Goal: Task Accomplishment & Management: Use online tool/utility

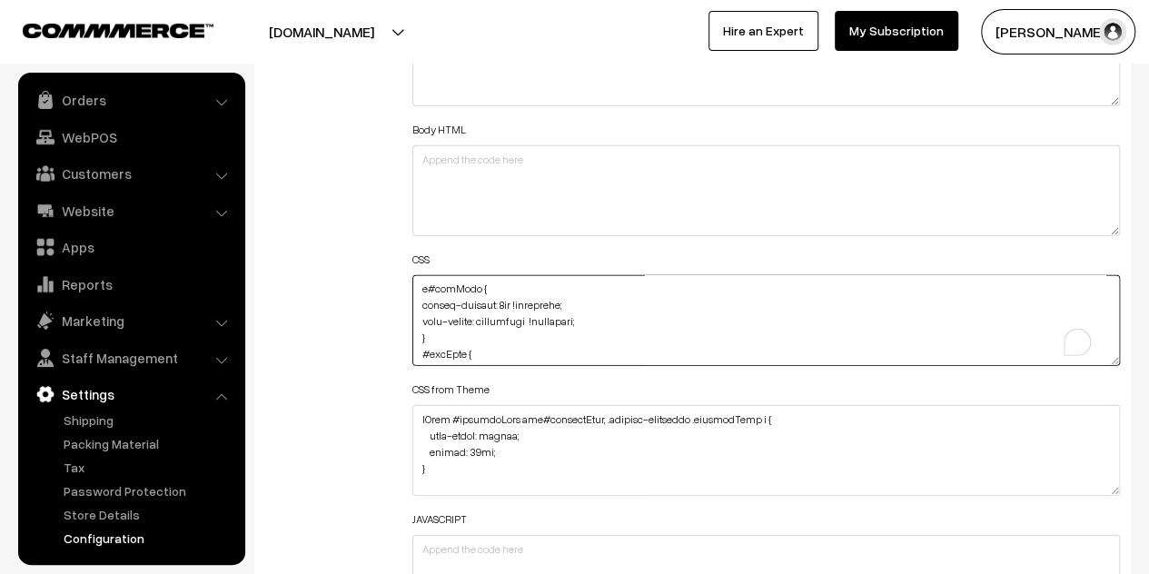
scroll to position [3795, 0]
drag, startPoint x: 527, startPoint y: 317, endPoint x: 478, endPoint y: 315, distance: 49.1
click at [478, 315] on textarea "To enrich screen reader interactions, please activate Accessibility in Grammarl…" at bounding box center [766, 320] width 708 height 91
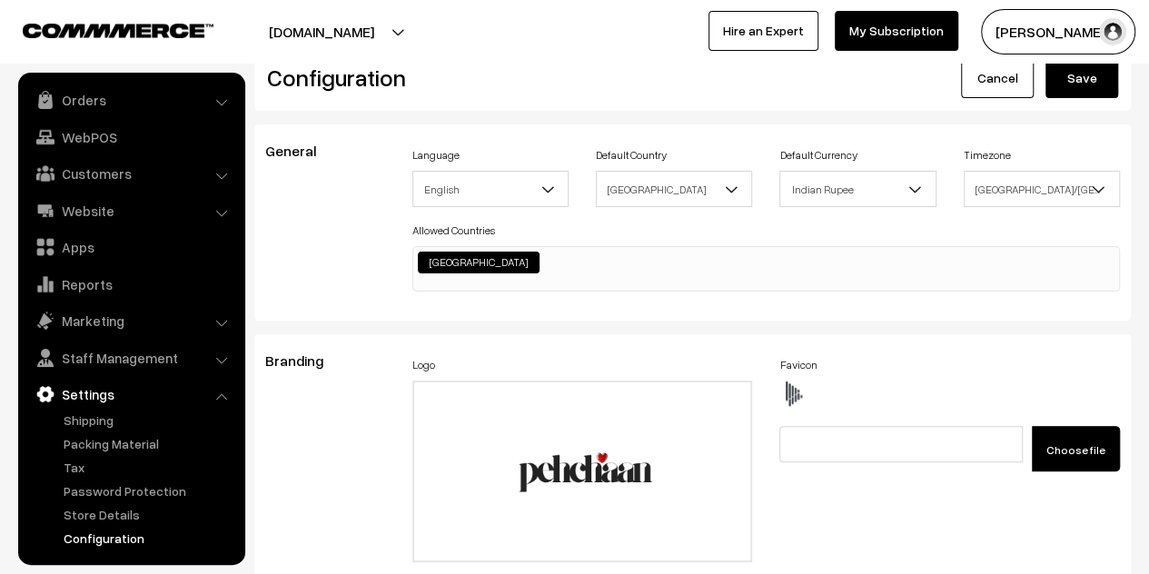
scroll to position [0, 0]
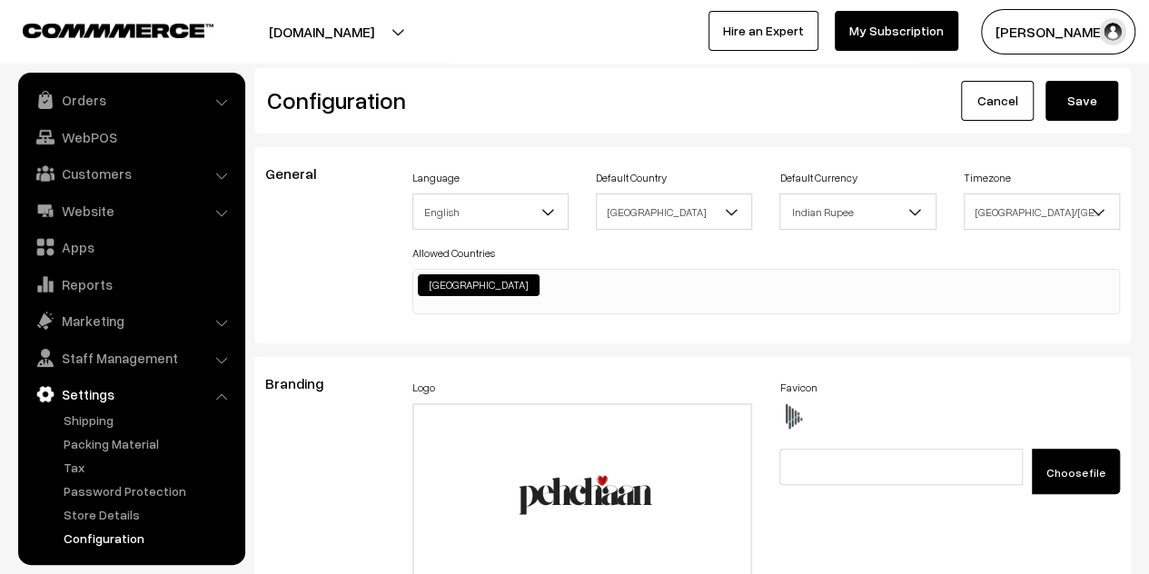
type textarea "@media (max-width: 767px) { #categorySection #name { margin-top: 210px !importa…"
click at [1091, 112] on button "Save" at bounding box center [1082, 101] width 73 height 40
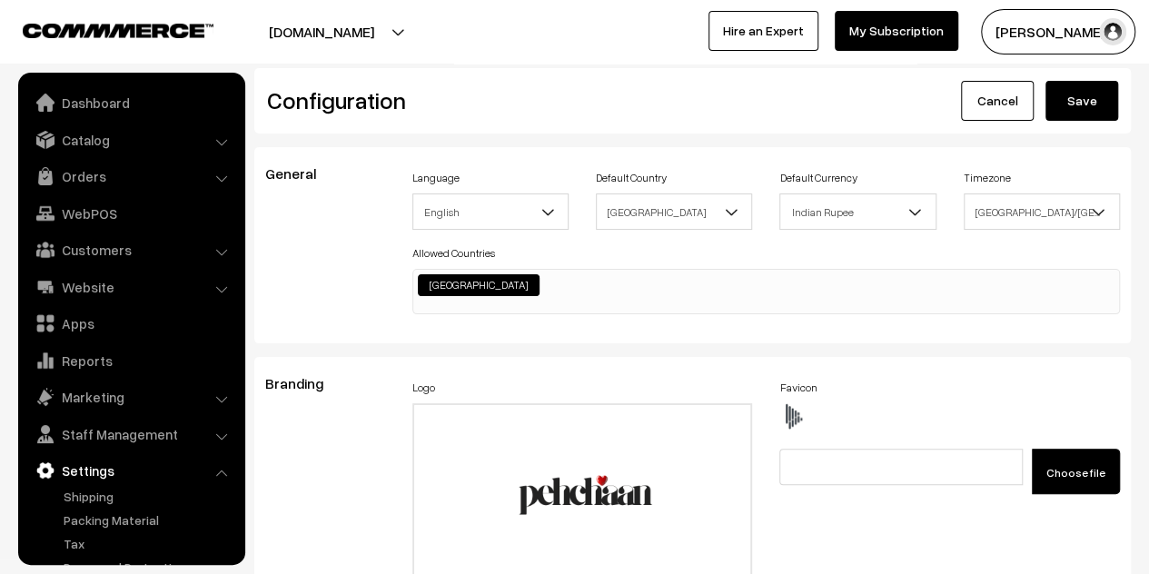
scroll to position [1462, 0]
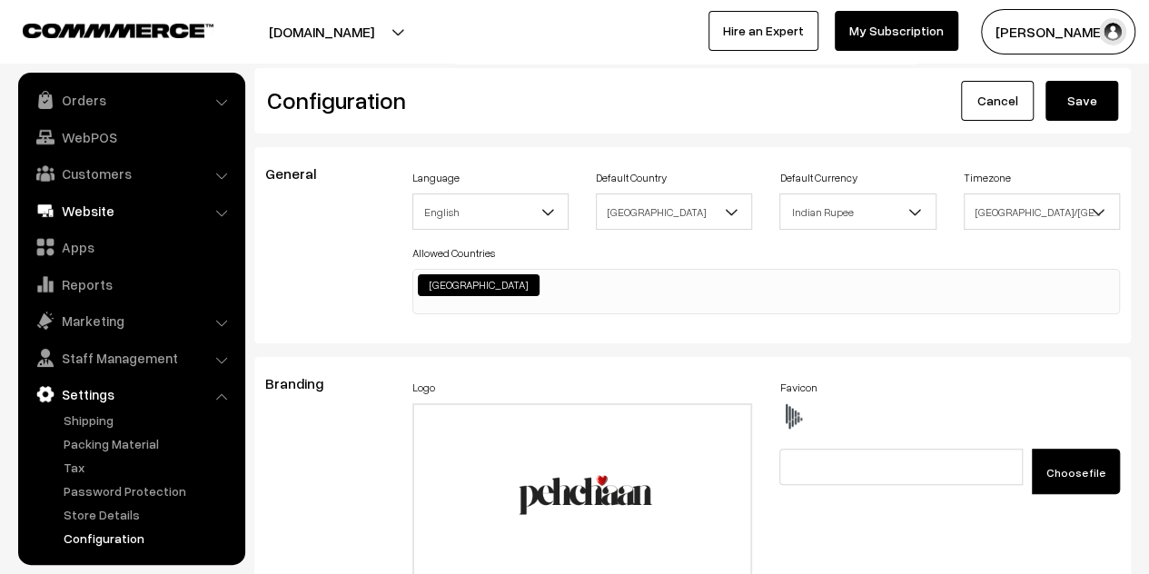
click at [78, 205] on link "Website" at bounding box center [131, 210] width 216 height 33
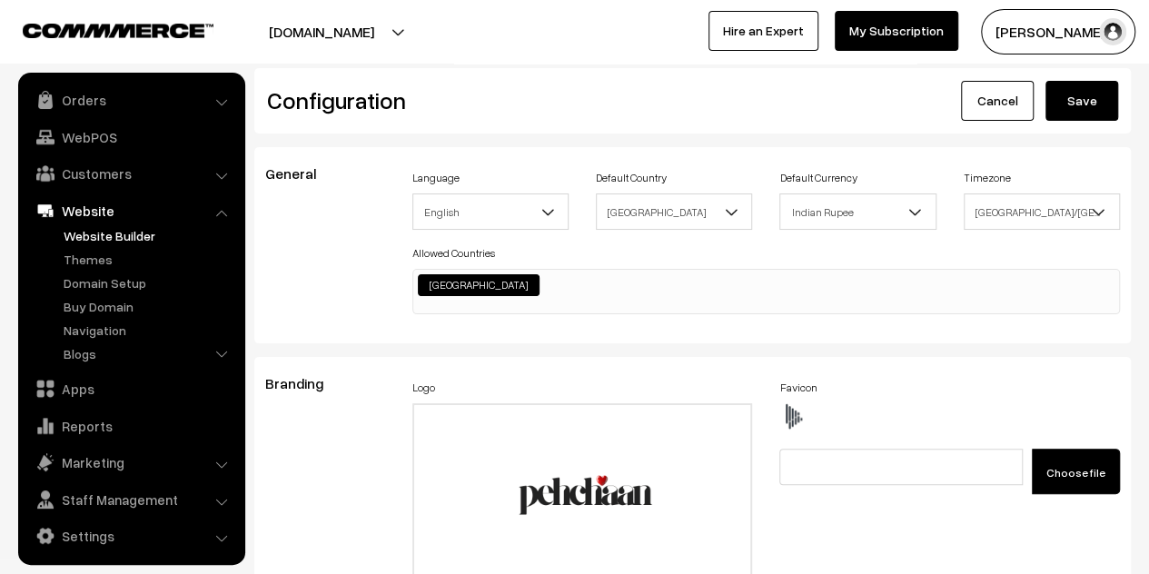
click at [93, 230] on link "Website Builder" at bounding box center [149, 235] width 180 height 19
